Goal: Check status

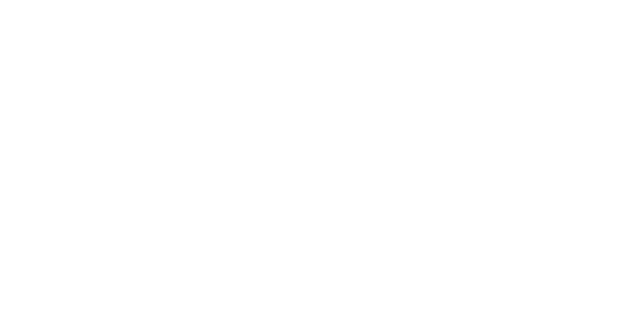
click at [87, 34] on div at bounding box center [313, 155] width 626 height 311
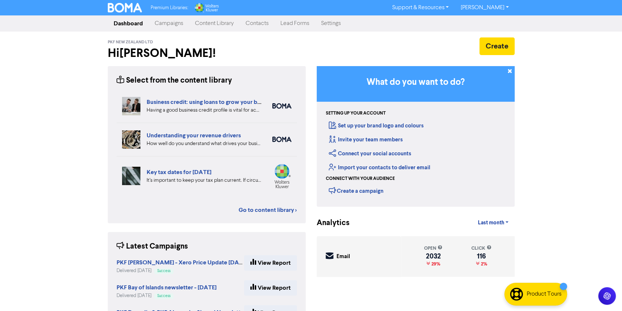
scroll to position [37, 0]
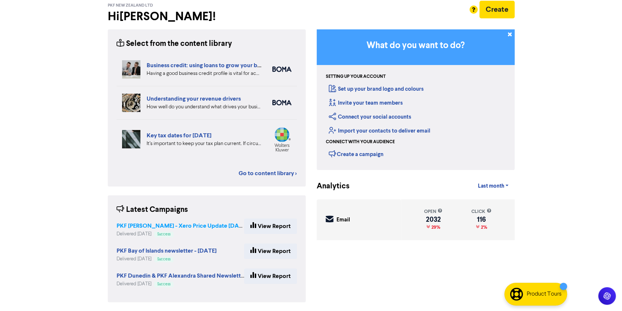
click at [200, 227] on strong "PKF [PERSON_NAME] - Xero Price Update [DATE]" at bounding box center [182, 225] width 131 height 7
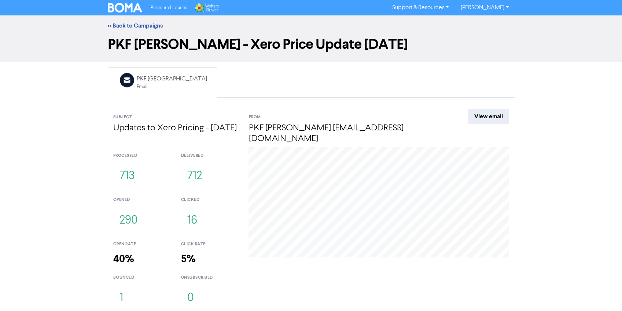
scroll to position [1, 0]
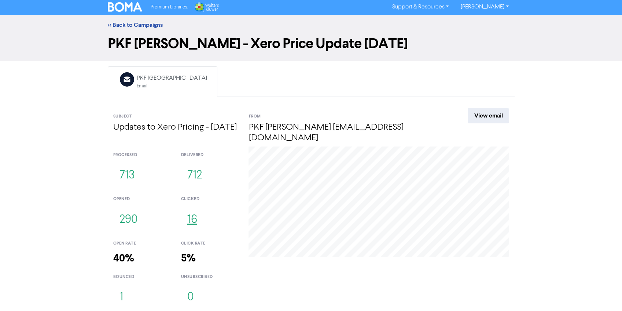
click at [192, 222] on button "16" at bounding box center [192, 220] width 22 height 24
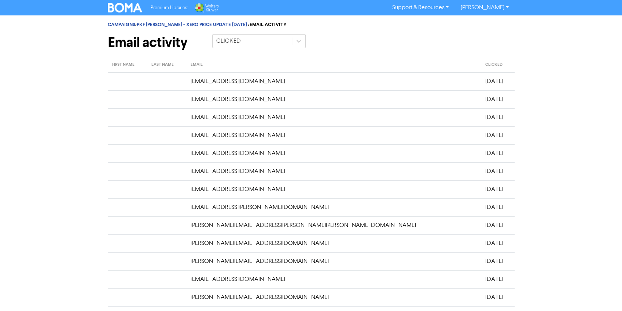
click at [481, 88] on td "[DATE]" at bounding box center [498, 81] width 34 height 18
click at [265, 79] on td "[EMAIL_ADDRESS][DOMAIN_NAME]" at bounding box center [333, 81] width 295 height 18
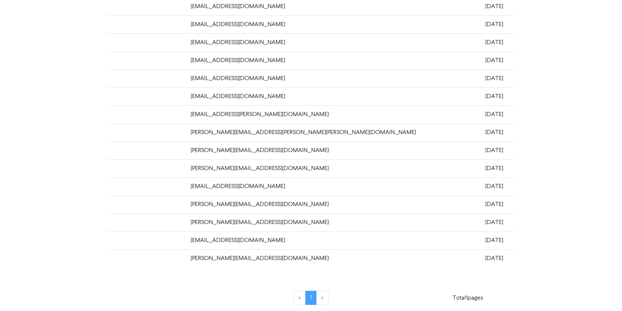
click at [234, 117] on td "[EMAIL_ADDRESS][PERSON_NAME][DOMAIN_NAME]" at bounding box center [333, 114] width 295 height 18
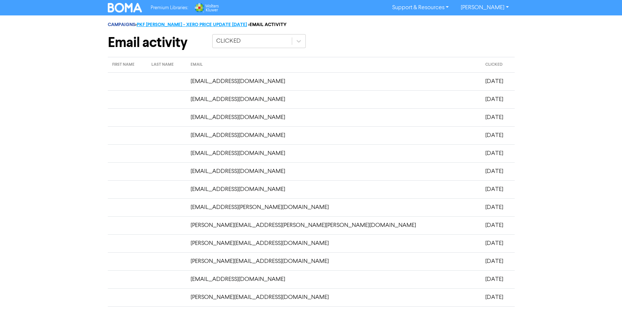
click at [176, 24] on link "PKF [PERSON_NAME] - XERO PRICE UPDATE [DATE]" at bounding box center [192, 25] width 110 height 6
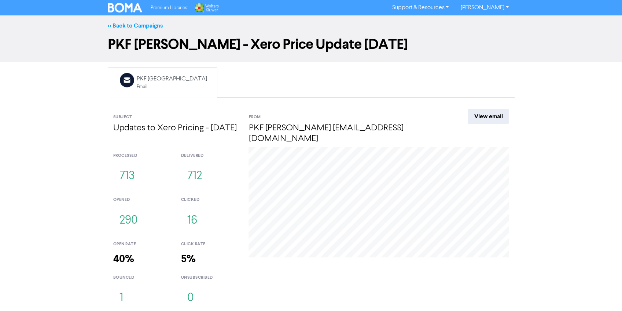
click at [127, 25] on link "<< Back to Campaigns" at bounding box center [135, 25] width 55 height 7
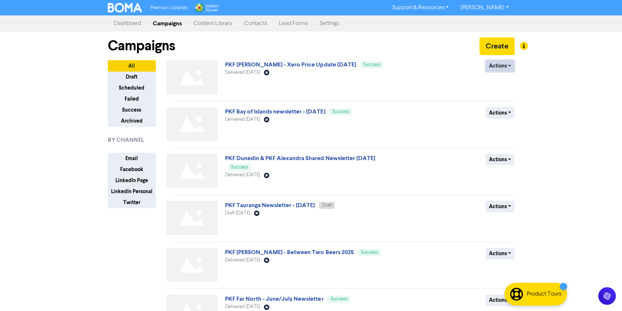
click at [502, 66] on button "Actions" at bounding box center [500, 65] width 29 height 11
click at [439, 88] on div "Actions Duplicate Archive" at bounding box center [461, 78] width 118 height 37
click at [125, 22] on link "Dashboard" at bounding box center [127, 23] width 39 height 15
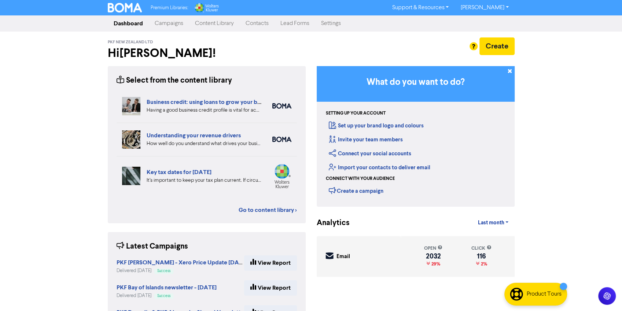
scroll to position [37, 0]
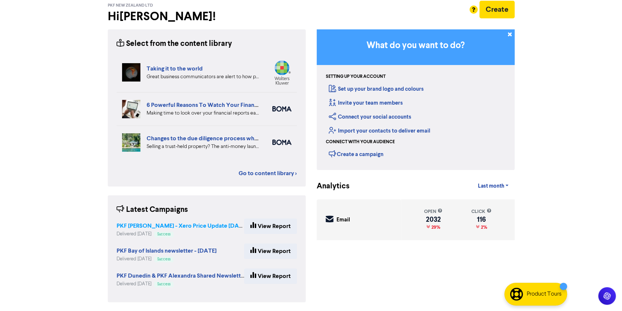
click at [193, 226] on strong "PKF [PERSON_NAME] - Xero Price Update [DATE]" at bounding box center [182, 225] width 131 height 7
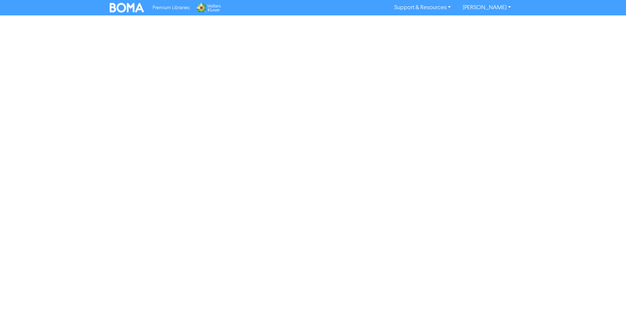
click at [121, 6] on img at bounding box center [127, 8] width 34 height 10
